Goal: Transaction & Acquisition: Purchase product/service

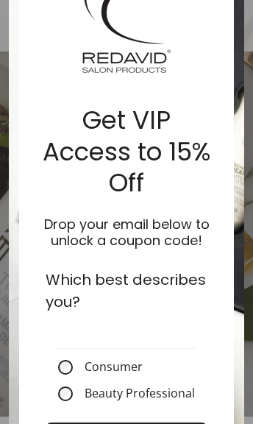
scroll to position [157, 0]
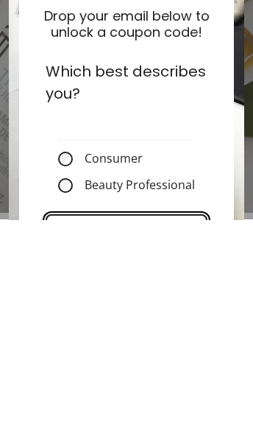
type input "**********"
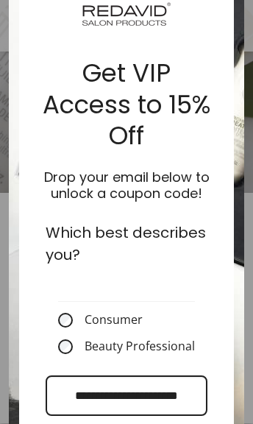
scroll to position [196, 0]
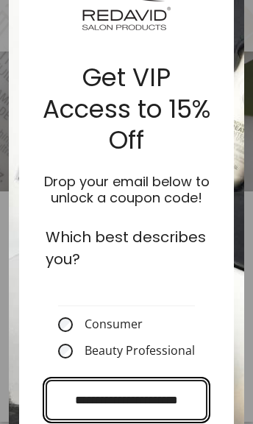
click at [135, 401] on input "**********" at bounding box center [127, 400] width 162 height 40
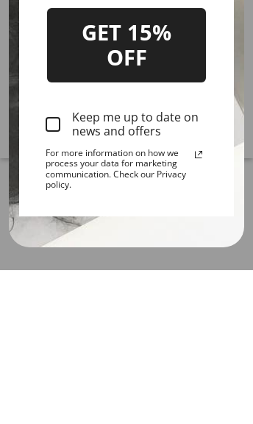
scroll to position [466, 0]
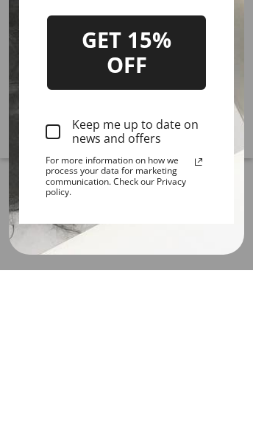
click at [49, 278] on div "Marketing offer form" at bounding box center [53, 285] width 15 height 15
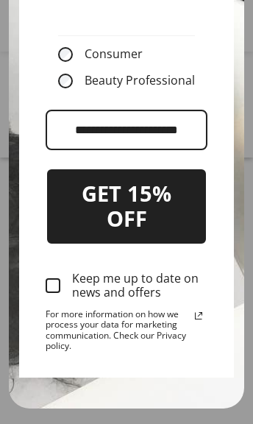
click at [158, 198] on button "GET 15% OFF" at bounding box center [127, 207] width 162 height 78
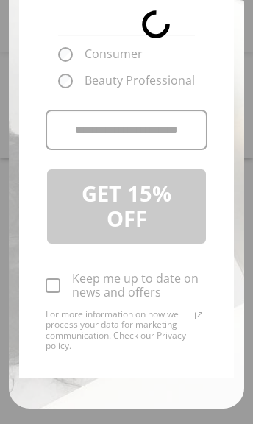
scroll to position [335, 0]
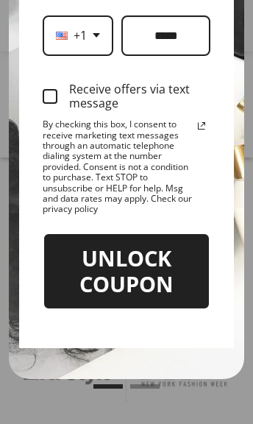
click at [52, 98] on div "Marketing offer form" at bounding box center [50, 96] width 15 height 15
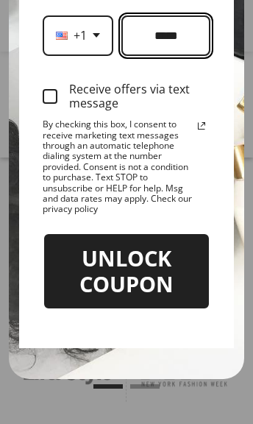
click at [166, 36] on input "Phone number field" at bounding box center [165, 35] width 89 height 40
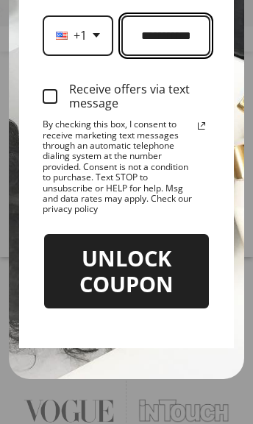
scroll to position [314, 0]
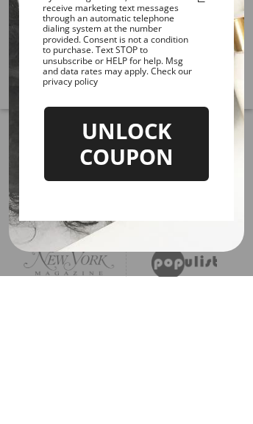
type input "**********"
click at [160, 253] on button "UNLOCK COUPON" at bounding box center [127, 292] width 168 height 78
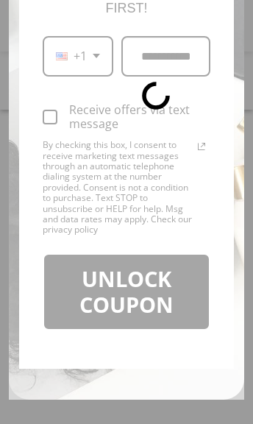
scroll to position [280, 0]
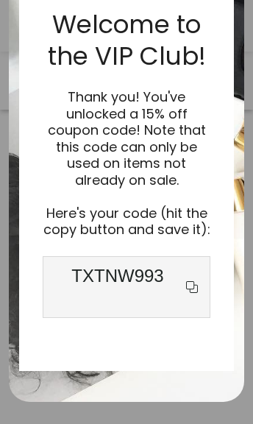
click at [192, 284] on icon "copy icon" at bounding box center [192, 287] width 18 height 18
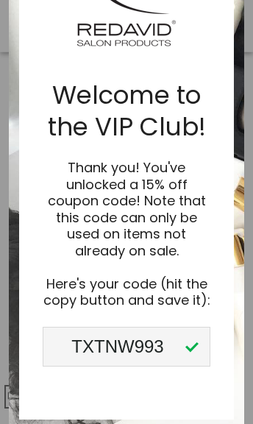
scroll to position [796, 0]
click at [11, 91] on div "Welcome to the VIP Club! Thank you! You've unlocked a 15% off coupon code! Note…" at bounding box center [127, 144] width 236 height 612
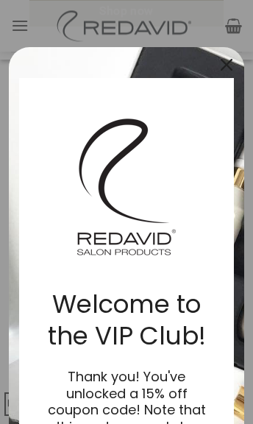
scroll to position [0, 0]
click at [199, 56] on div "Welcome to the VIP Club! Thank you! You've unlocked a 15% off coupon code! Note…" at bounding box center [127, 353] width 236 height 612
click at [29, 28] on div "Marketing offer form" at bounding box center [126, 212] width 253 height 424
click at [23, 22] on div "Marketing offer form" at bounding box center [126, 212] width 253 height 424
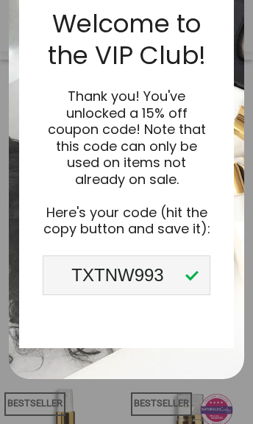
scroll to position [279, 0]
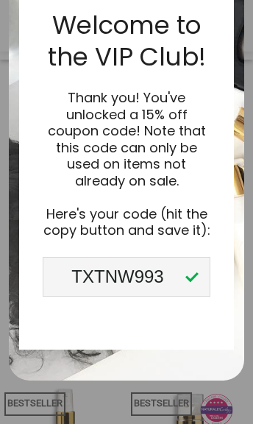
click at [169, 338] on div "Marketing offer form" at bounding box center [126, 74] width 215 height 550
click at [198, 404] on div "Marketing offer form" at bounding box center [126, 212] width 253 height 424
click at [231, 385] on div "Marketing offer form" at bounding box center [126, 212] width 253 height 424
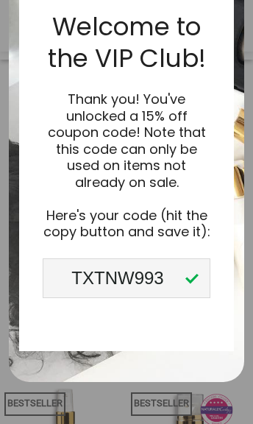
click at [195, 208] on h3 "Here's your code (hit the copy button and save it):" at bounding box center [127, 216] width 168 height 50
click at [150, 268] on span "TXTNW993" at bounding box center [117, 278] width 131 height 21
click at [196, 285] on div "Marketing offer form" at bounding box center [192, 278] width 18 height 18
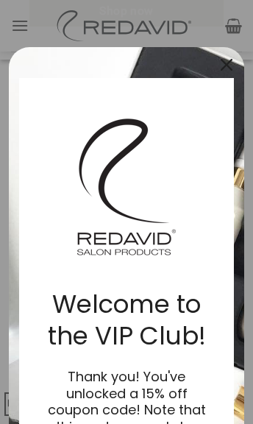
scroll to position [0, 0]
click at [230, 61] on icon "close icon" at bounding box center [227, 65] width 12 height 12
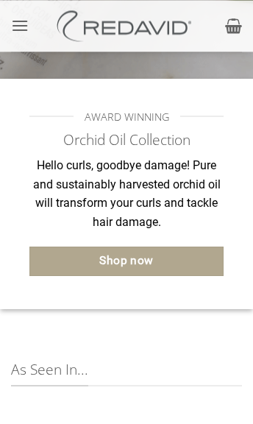
scroll to position [547, 0]
click at [26, 24] on icon "Menu" at bounding box center [20, 25] width 18 height 21
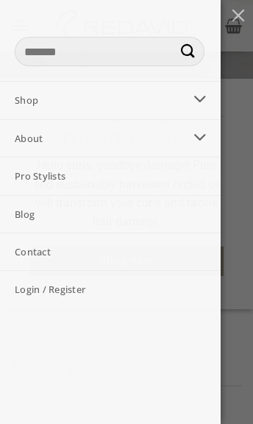
click at [199, 135] on icon "Toggle" at bounding box center [200, 137] width 13 height 25
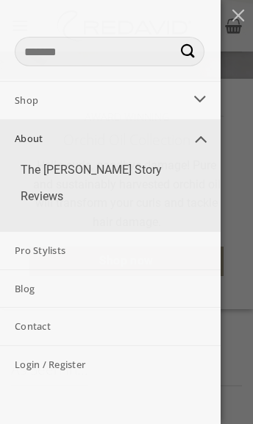
click at [196, 98] on icon "Toggle" at bounding box center [200, 99] width 13 height 25
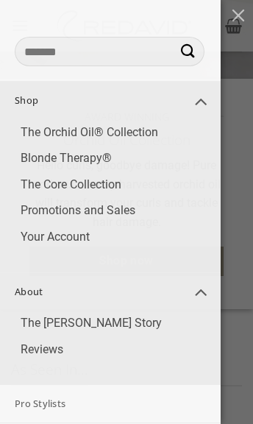
click at [142, 133] on link "The Orchid Oil® Collection" at bounding box center [113, 132] width 215 height 26
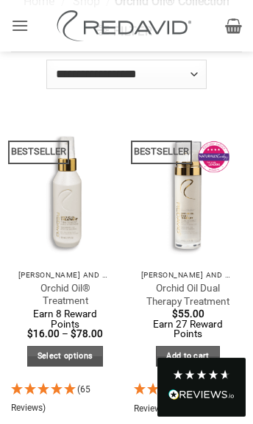
scroll to position [135, 0]
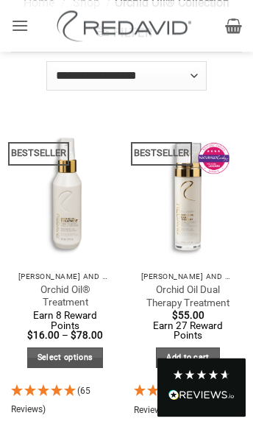
click at [199, 219] on img at bounding box center [188, 192] width 108 height 145
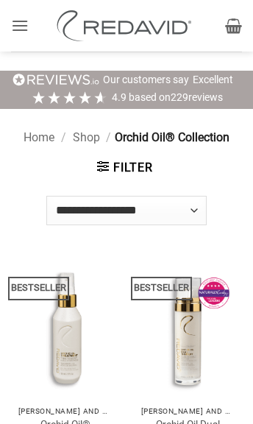
scroll to position [156, 0]
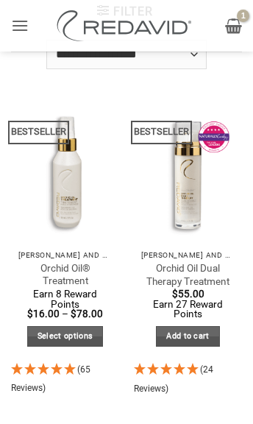
click at [71, 199] on img at bounding box center [65, 171] width 108 height 144
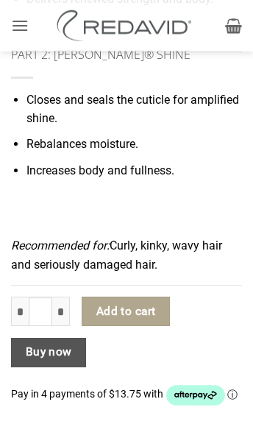
scroll to position [933, 0]
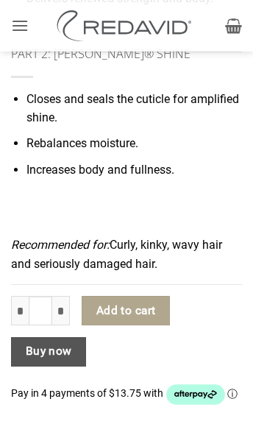
click at [135, 308] on button "Add to cart" at bounding box center [126, 310] width 88 height 29
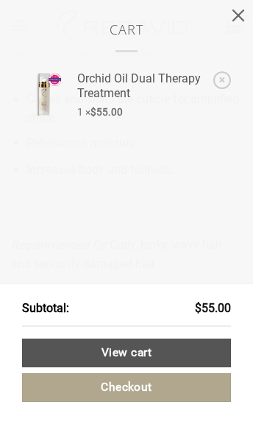
click at [234, 17] on button "button" at bounding box center [238, 14] width 29 height 29
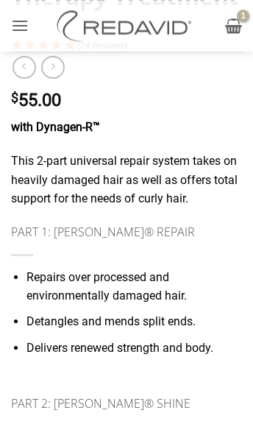
scroll to position [559, 0]
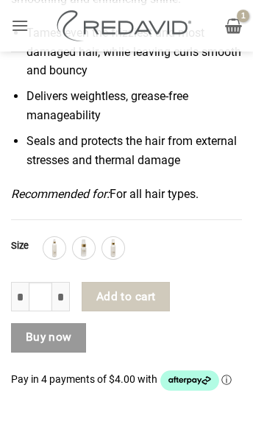
scroll to position [749, 0]
click at [88, 244] on img at bounding box center [83, 247] width 19 height 19
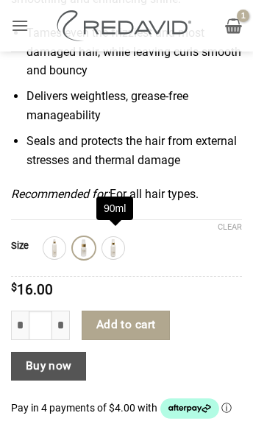
click at [116, 241] on img at bounding box center [113, 247] width 19 height 19
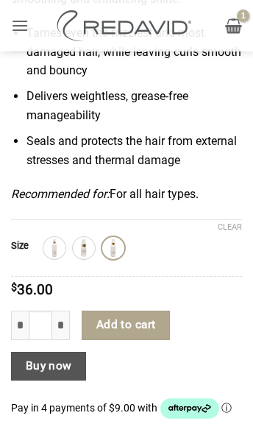
click at [115, 246] on img at bounding box center [113, 247] width 19 height 19
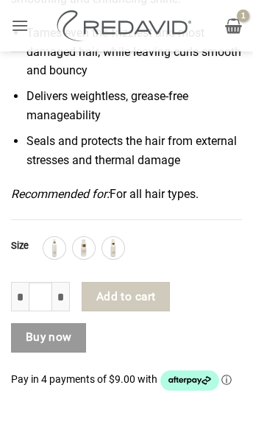
click at [114, 247] on img at bounding box center [113, 247] width 19 height 19
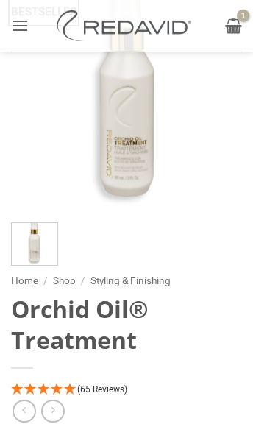
scroll to position [146, 0]
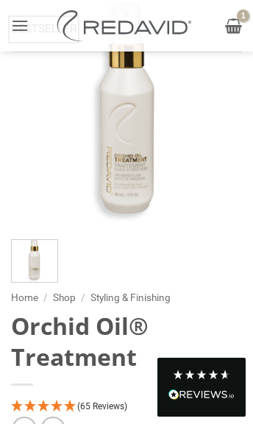
click at [157, 171] on img at bounding box center [126, 108] width 231 height 231
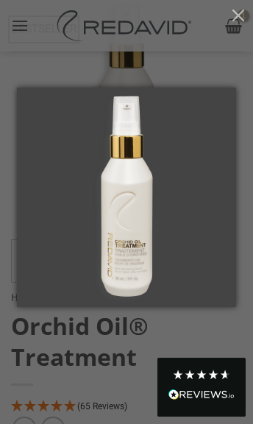
click at [147, 185] on img at bounding box center [126, 212] width 219 height 249
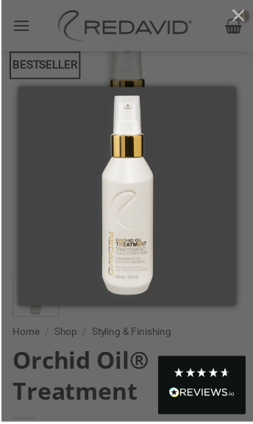
scroll to position [144, 0]
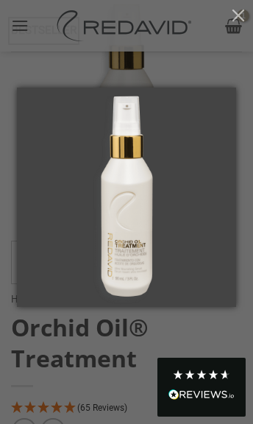
click at [233, 13] on button "button" at bounding box center [238, 14] width 29 height 29
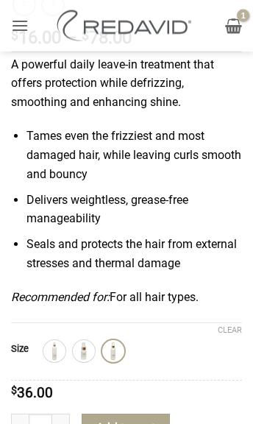
scroll to position [570, 0]
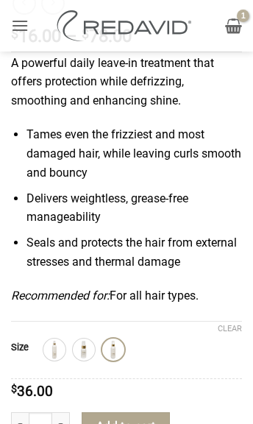
click at [85, 344] on img at bounding box center [83, 349] width 19 height 19
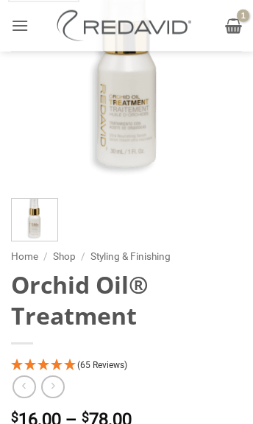
scroll to position [188, 0]
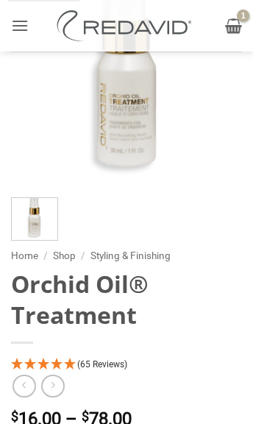
click at [166, 162] on img at bounding box center [126, 66] width 231 height 231
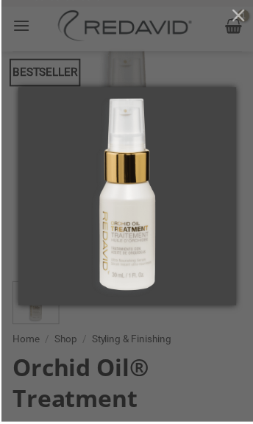
scroll to position [155, 0]
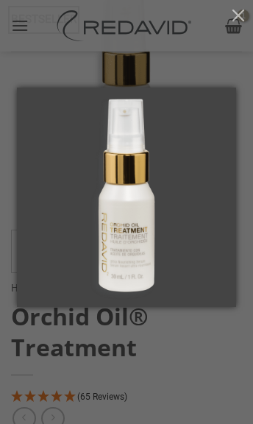
click at [233, 18] on button "button" at bounding box center [238, 14] width 29 height 29
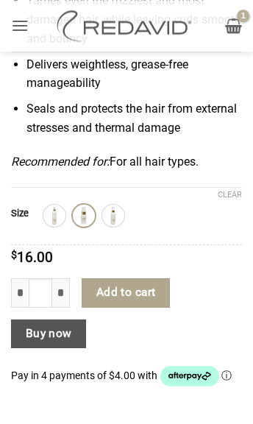
scroll to position [704, 0]
click at [113, 206] on img at bounding box center [113, 215] width 19 height 19
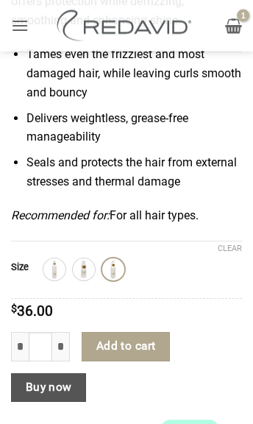
scroll to position [651, 0]
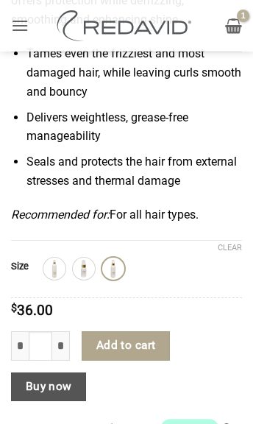
click at [123, 347] on button "Add to cart" at bounding box center [126, 345] width 88 height 29
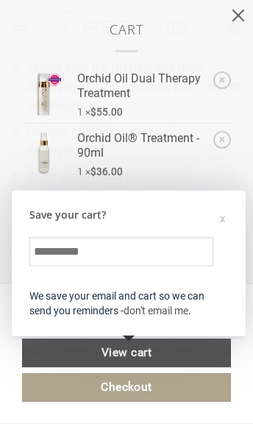
scroll to position [621, 0]
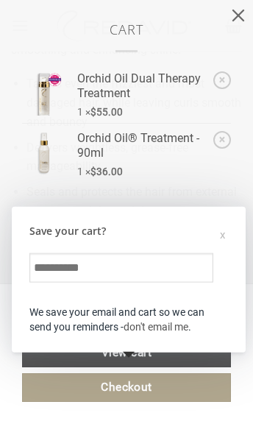
click at [230, 223] on div "Save your cart? x We save your email and cart so we can send you reminders - do…" at bounding box center [128, 279] width 221 height 138
click at [236, 8] on button "button" at bounding box center [238, 14] width 29 height 29
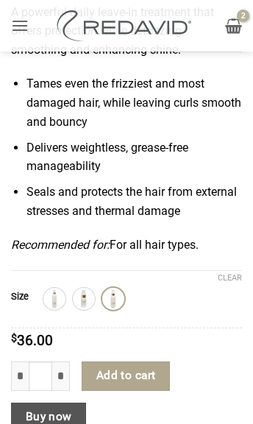
click at [18, 13] on link "Menu" at bounding box center [20, 25] width 18 height 36
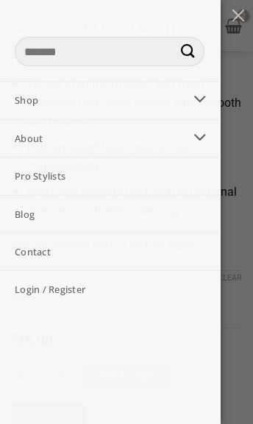
click at [194, 93] on icon "Toggle" at bounding box center [200, 99] width 13 height 25
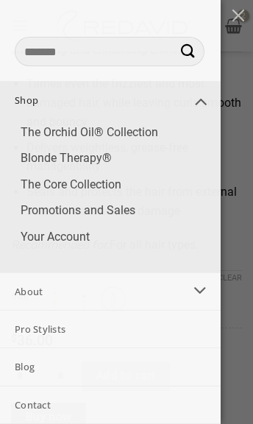
click at [93, 156] on link "Blonde Therapy®" at bounding box center [113, 158] width 215 height 26
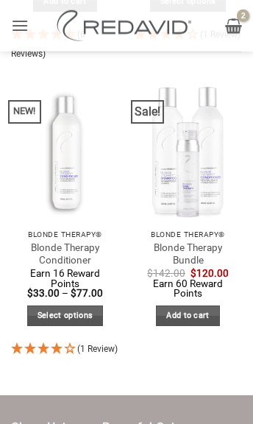
scroll to position [491, 0]
click at [196, 214] on img at bounding box center [188, 150] width 108 height 145
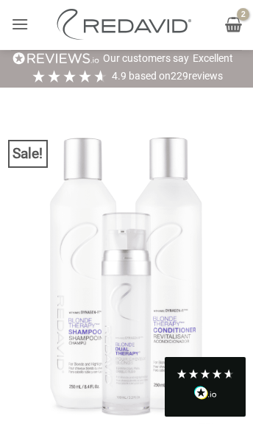
scroll to position [22, 0]
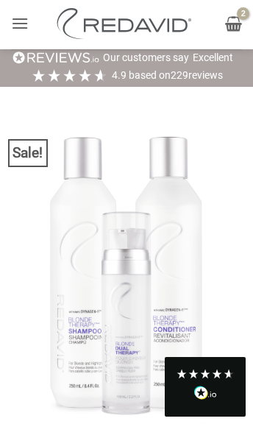
click at [161, 314] on img at bounding box center [126, 271] width 231 height 308
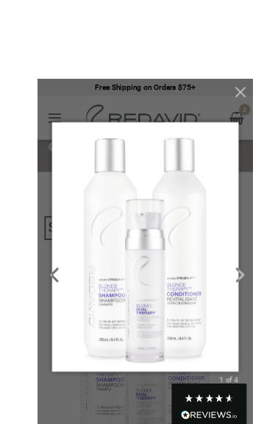
scroll to position [15, 0]
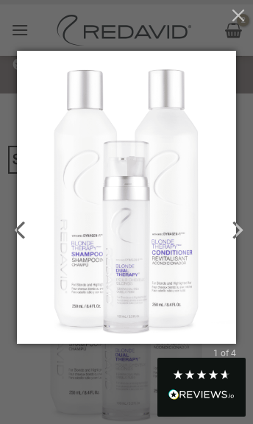
click at [235, 18] on button "button" at bounding box center [238, 14] width 29 height 29
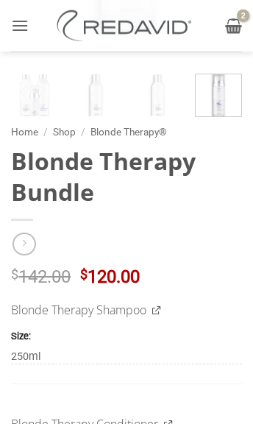
scroll to position [0, 0]
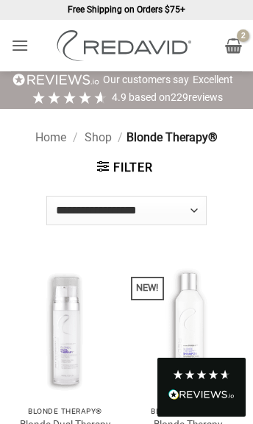
click at [21, 39] on icon "Menu" at bounding box center [20, 45] width 18 height 21
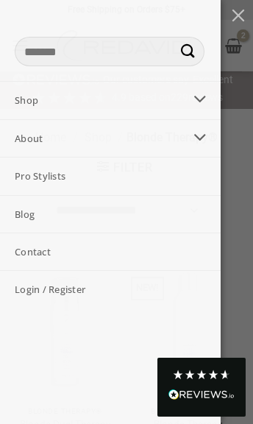
click at [198, 100] on icon "Toggle" at bounding box center [200, 99] width 13 height 25
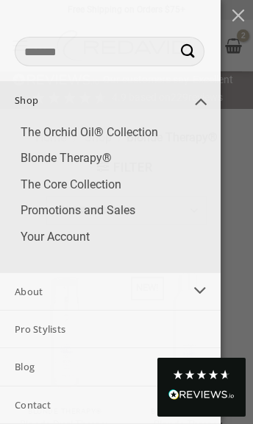
click at [98, 211] on link "Promotions and Sales" at bounding box center [113, 210] width 215 height 26
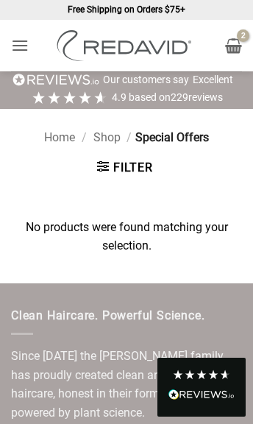
click at [105, 137] on link "Shop" at bounding box center [106, 137] width 27 height 14
click at [96, 140] on link "Shop" at bounding box center [106, 137] width 27 height 14
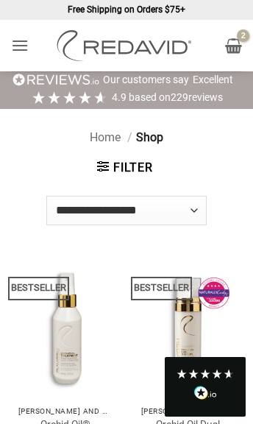
click at [7, 47] on div "Shop The Orchid Oil® Collection Blonde Therapy® The Core Collection Promotions …" at bounding box center [126, 46] width 253 height 52
click at [16, 33] on link "Menu" at bounding box center [20, 45] width 18 height 36
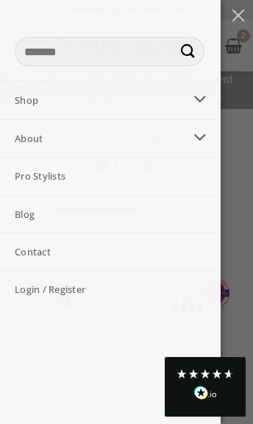
click at [200, 96] on icon "Toggle" at bounding box center [200, 99] width 13 height 25
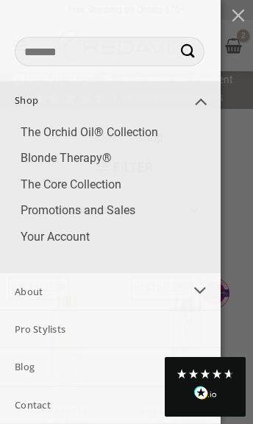
click at [111, 183] on link "The Core Collection" at bounding box center [113, 184] width 215 height 26
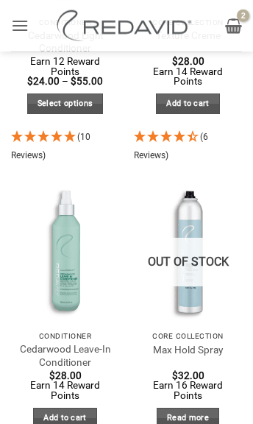
scroll to position [976, 0]
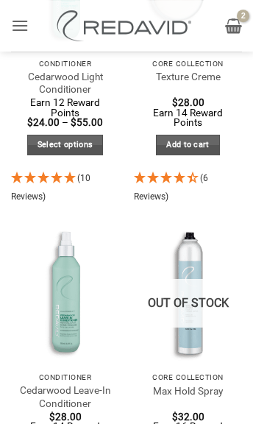
click at [226, 24] on icon "View cart" at bounding box center [233, 26] width 17 height 18
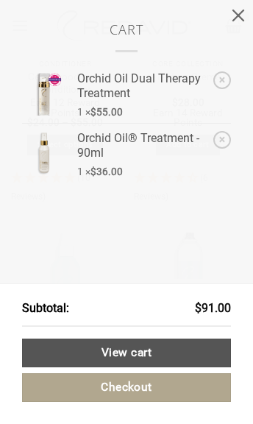
click at [178, 388] on link "Checkout" at bounding box center [126, 387] width 209 height 29
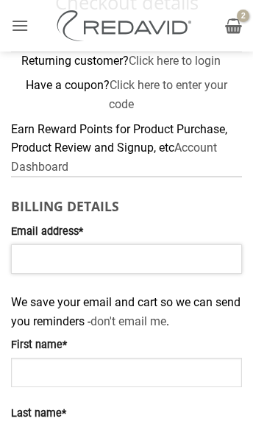
click at [146, 258] on input "Email address *" at bounding box center [126, 258] width 231 height 29
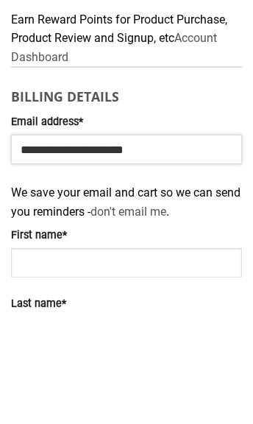
type input "**********"
click at [160, 358] on input "First name *" at bounding box center [126, 372] width 231 height 29
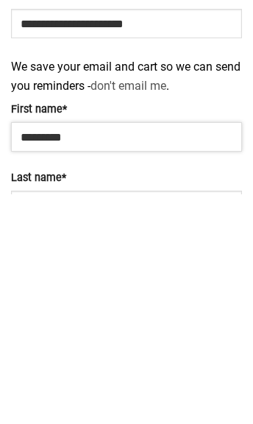
type input "********"
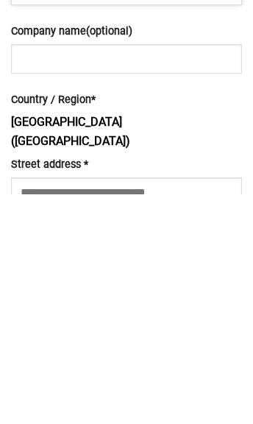
type input "******"
click at [155, 407] on input "Street address *" at bounding box center [126, 421] width 231 height 29
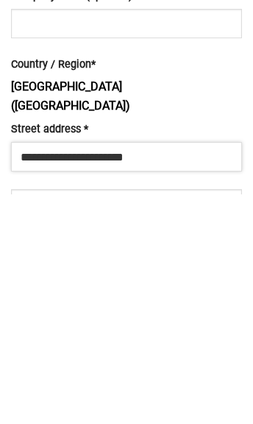
type input "**********"
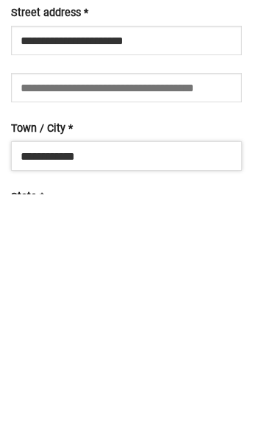
type input "**********"
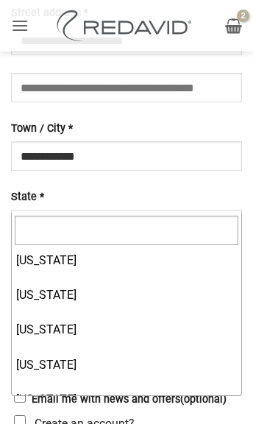
scroll to position [591, 0]
select select "**"
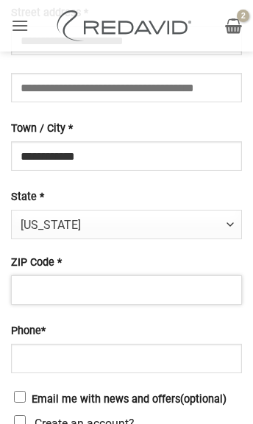
click at [129, 275] on input "ZIP Code *" at bounding box center [126, 289] width 231 height 29
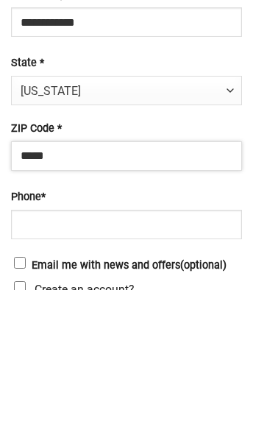
type input "*****"
click at [192, 344] on input "Phone *" at bounding box center [126, 358] width 231 height 29
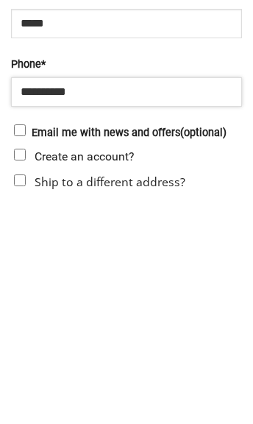
scroll to position [788, 0]
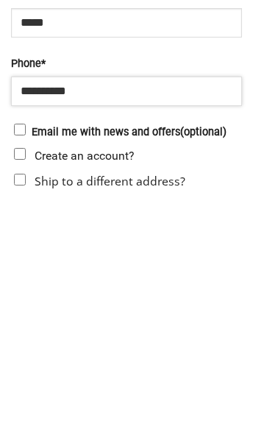
type input "**********"
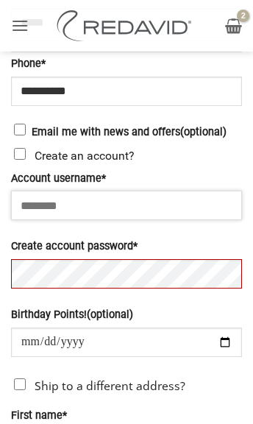
click at [167, 199] on input "Account username *" at bounding box center [126, 205] width 231 height 29
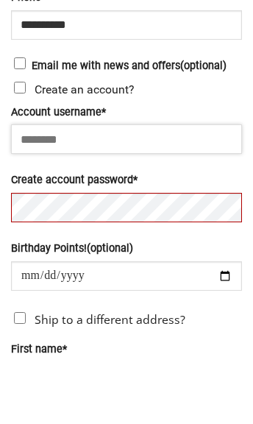
type input "**********"
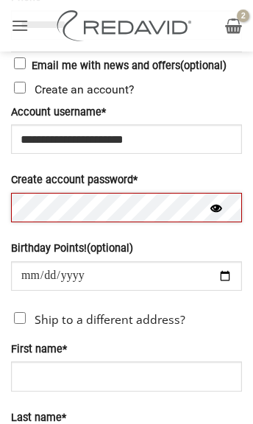
scroll to position [1084, 0]
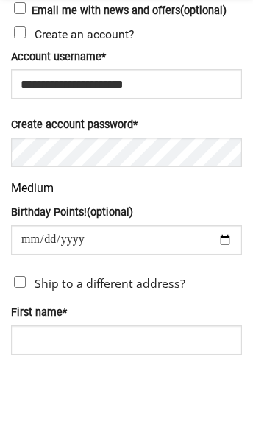
click at [183, 280] on input "Birthday Points! (optional)" at bounding box center [126, 294] width 231 height 29
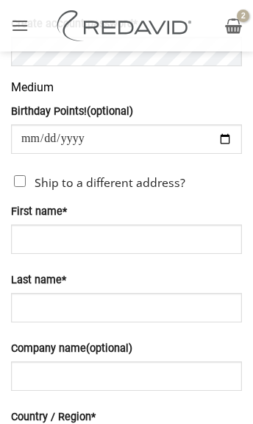
click at [146, 132] on input "**********" at bounding box center [126, 138] width 231 height 29
type input "**********"
click at [160, 228] on input "First name *" at bounding box center [126, 238] width 231 height 29
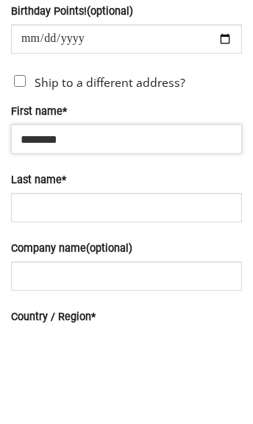
type input "********"
click at [173, 293] on input "Last name *" at bounding box center [126, 307] width 231 height 29
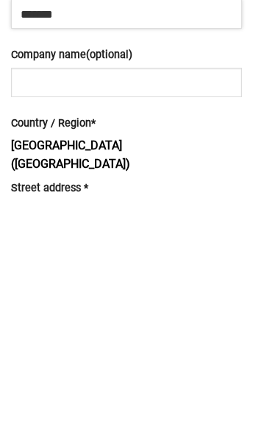
type input "******"
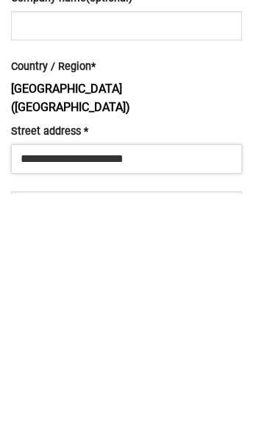
type input "**********"
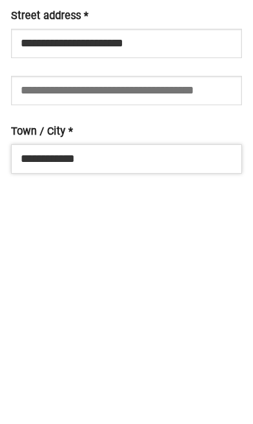
type input "**********"
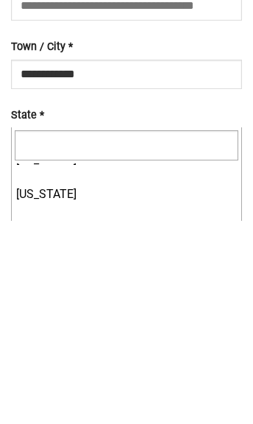
scroll to position [514, 0]
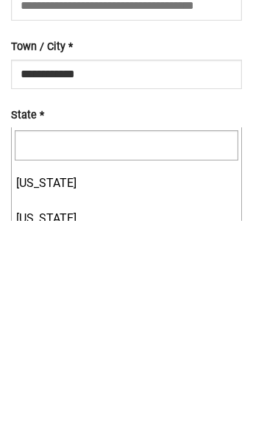
select select "**"
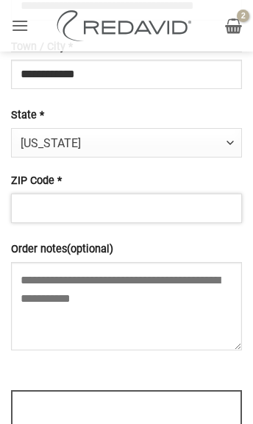
click at [160, 194] on input "ZIP Code *" at bounding box center [126, 208] width 231 height 29
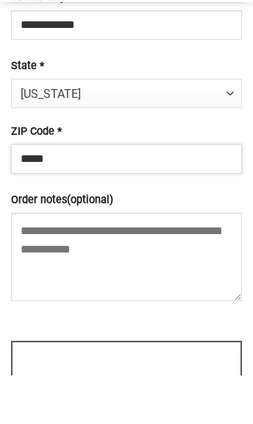
type input "*****"
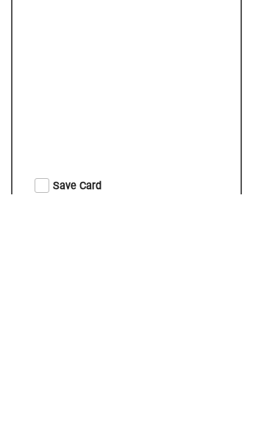
scroll to position [2978, 0]
click at [40, 406] on span "Checkout" at bounding box center [42, 413] width 15 height 15
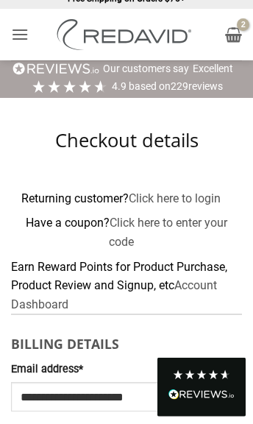
scroll to position [0, 0]
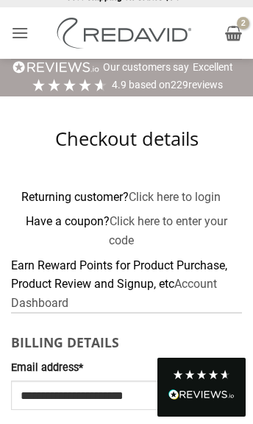
click at [171, 195] on link "Click here to login" at bounding box center [175, 197] width 92 height 14
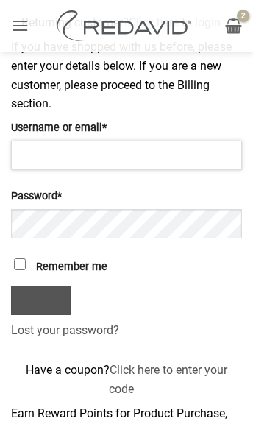
click at [174, 160] on input "Username or email * Required" at bounding box center [126, 155] width 231 height 29
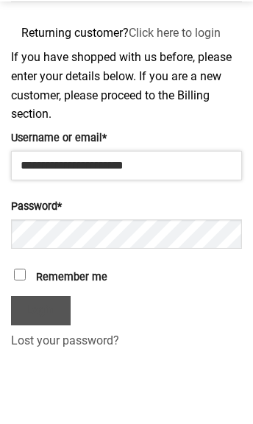
type input "**********"
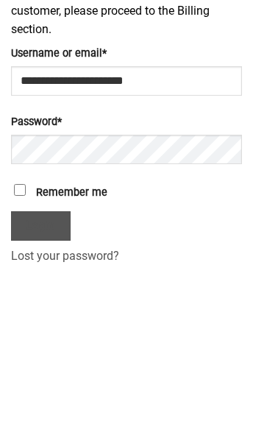
scroll to position [262, 0]
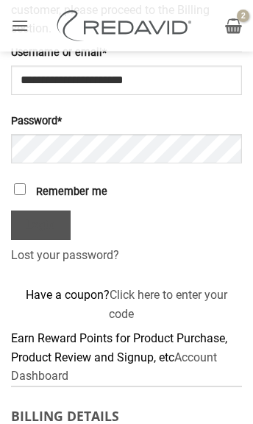
click at [49, 227] on link "Login" at bounding box center [41, 224] width 30 height 13
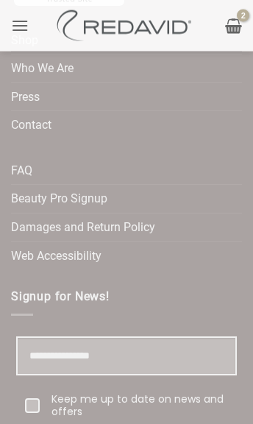
scroll to position [382, 0]
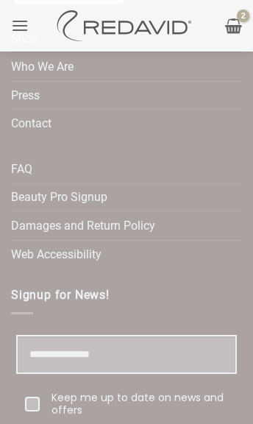
click at [233, 29] on icon "View cart" at bounding box center [233, 26] width 17 height 18
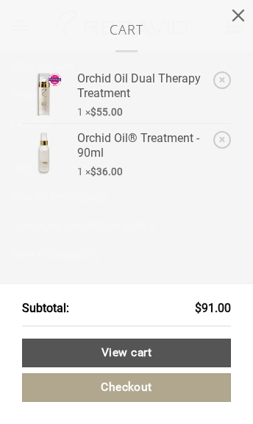
click at [148, 367] on link "View cart" at bounding box center [126, 353] width 209 height 29
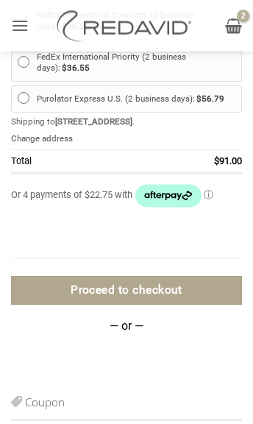
scroll to position [1555, 0]
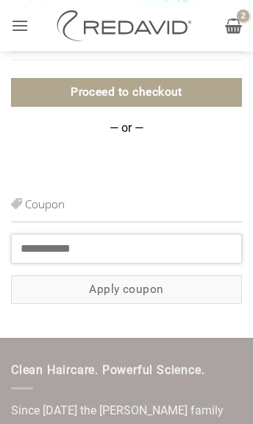
click at [148, 263] on input "Coupon:" at bounding box center [126, 248] width 231 height 29
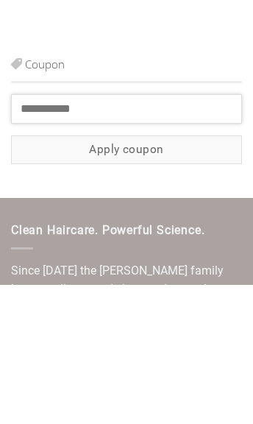
click at [138, 234] on input "Coupon:" at bounding box center [126, 248] width 231 height 29
paste input "********"
type input "********"
click at [160, 275] on button "Apply coupon" at bounding box center [126, 289] width 231 height 29
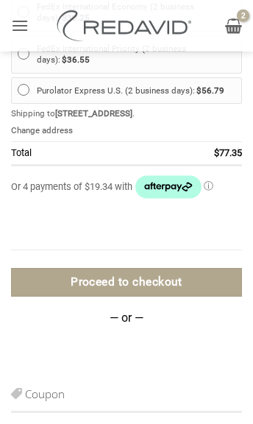
scroll to position [1662, 0]
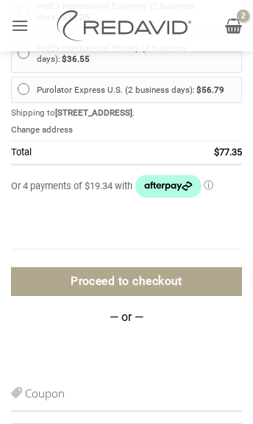
click at [197, 296] on link "Proceed to checkout" at bounding box center [126, 281] width 231 height 29
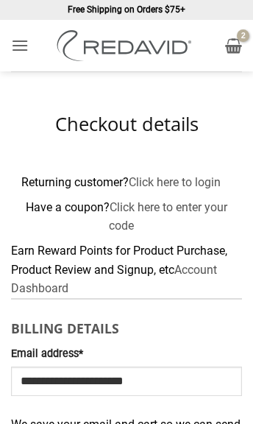
select select "**"
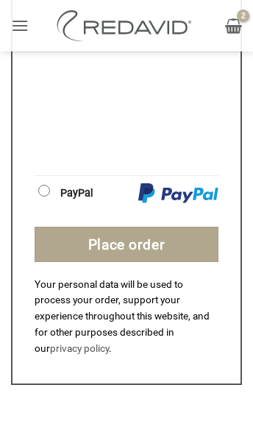
scroll to position [2878, 0]
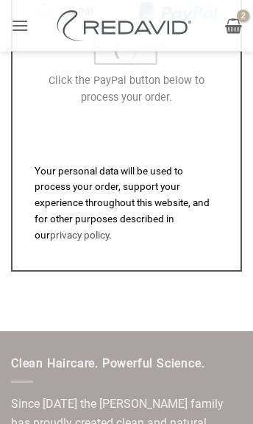
click at [184, 104] on div "Checkout" at bounding box center [127, 52] width 184 height 222
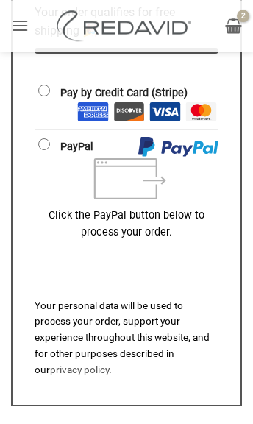
scroll to position [2742, 0]
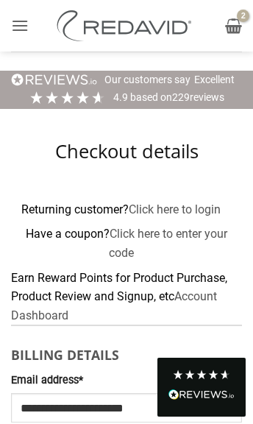
select select "**"
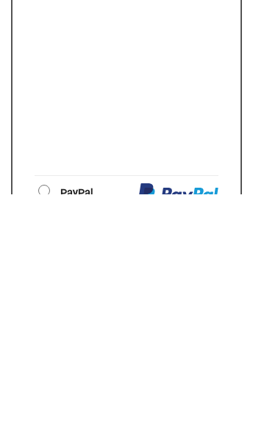
scroll to position [2800, 0]
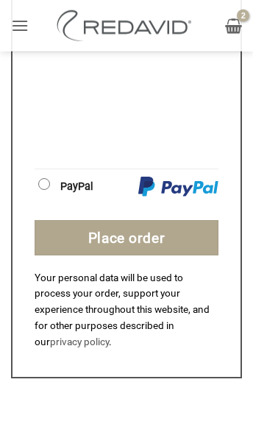
click at [173, 220] on button "Place order" at bounding box center [127, 237] width 184 height 35
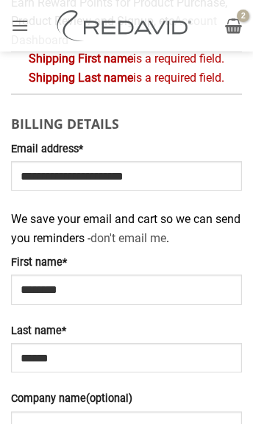
scroll to position [270, 0]
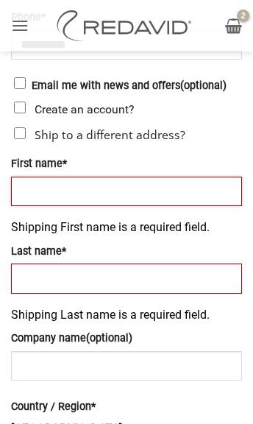
click at [180, 178] on input "First name *" at bounding box center [126, 191] width 231 height 29
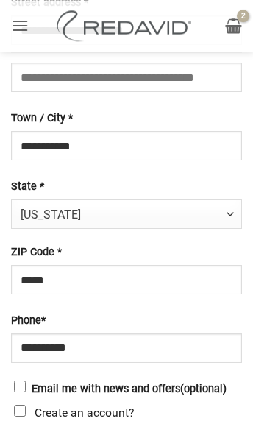
scroll to position [811, 0]
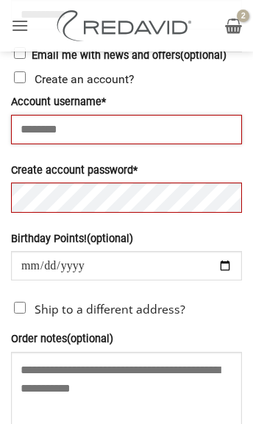
click at [177, 120] on input "Account username *" at bounding box center [126, 129] width 231 height 29
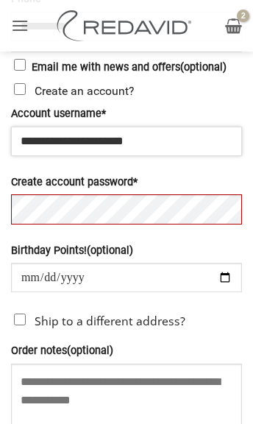
type input "**********"
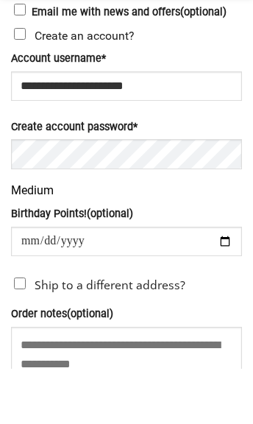
click at [161, 282] on input "Birthday Points! (optional)" at bounding box center [126, 296] width 231 height 29
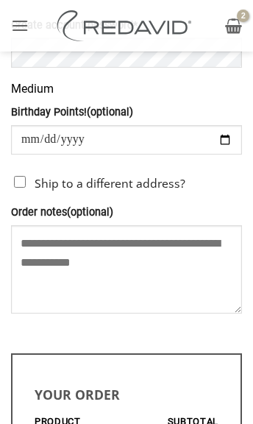
click at [136, 129] on input "**********" at bounding box center [126, 139] width 231 height 29
type input "**********"
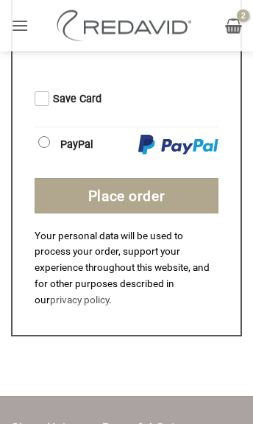
click at [172, 179] on button "Place order" at bounding box center [127, 195] width 184 height 35
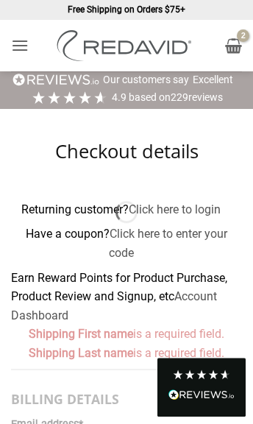
scroll to position [0, 0]
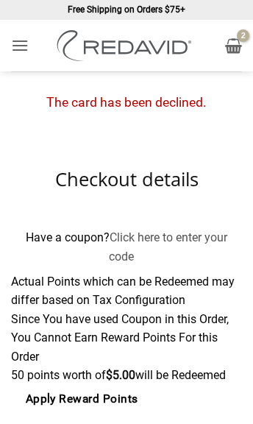
select select "**"
